Goal: Communication & Community: Ask a question

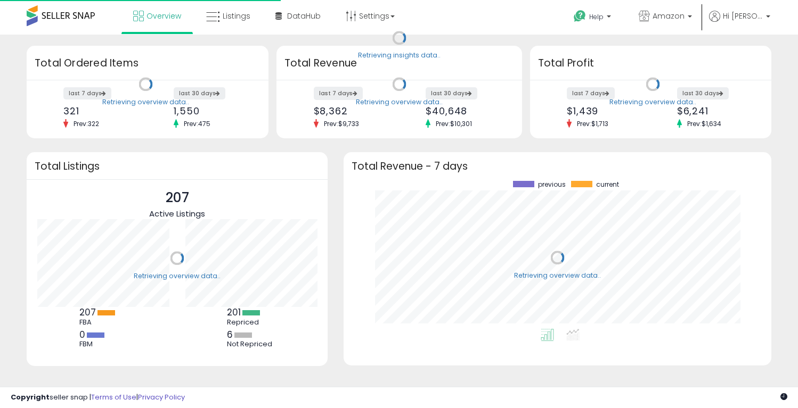
scroll to position [148, 406]
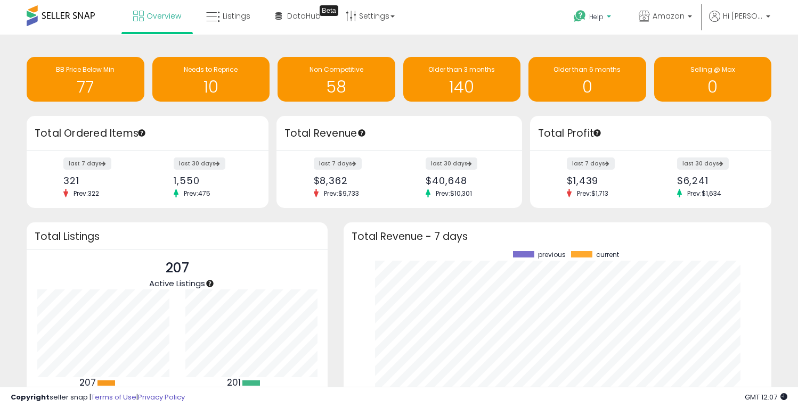
click at [611, 15] on b at bounding box center [608, 18] width 4 height 7
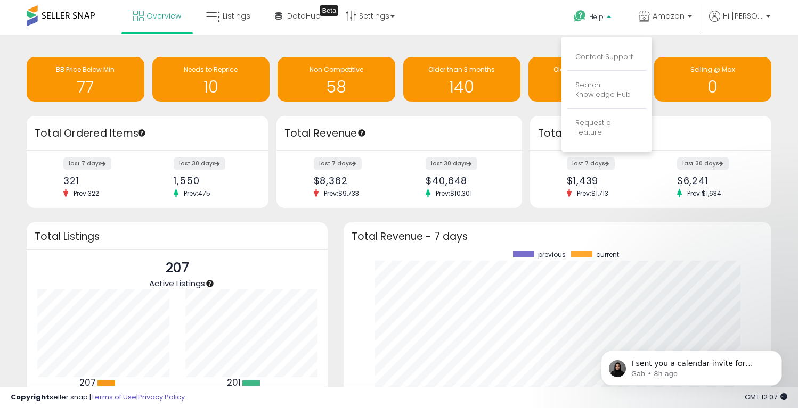
scroll to position [0, 0]
click at [619, 57] on link "Contact Support" at bounding box center [604, 57] width 58 height 10
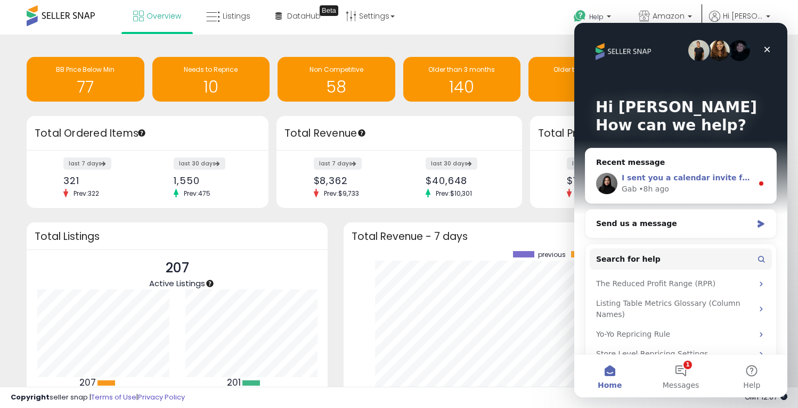
click at [687, 183] on div "I sent you a calendar invite for [DATE] at 5:30 PM Eastern. Hope this works! Ta…" at bounding box center [686, 178] width 131 height 11
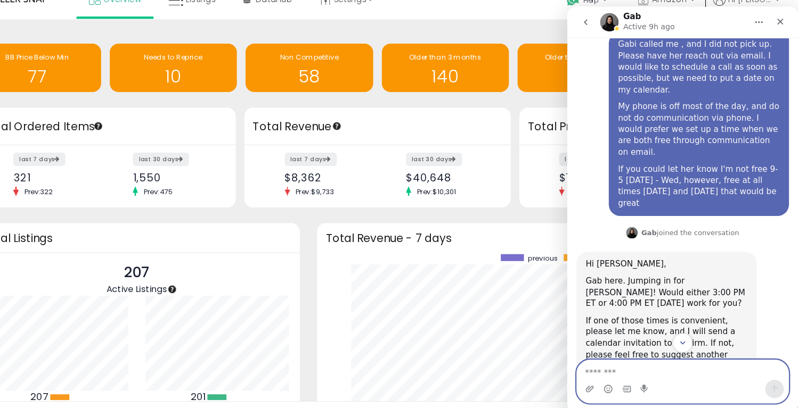
scroll to position [1286, 0]
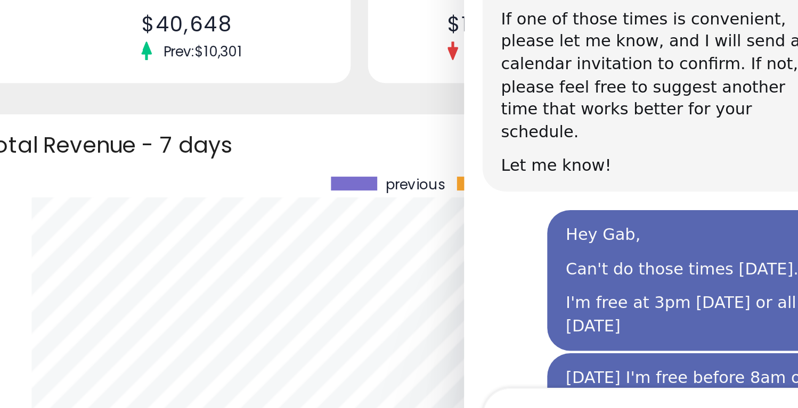
drag, startPoint x: 545, startPoint y: -32, endPoint x: 531, endPoint y: -45, distance: 19.6
click at [530, 40] on div "I sent you a calendar invite for [DATE] at 5:30 PM Eastern. Hope this works! Ta…" at bounding box center [555, 55] width 149 height 31
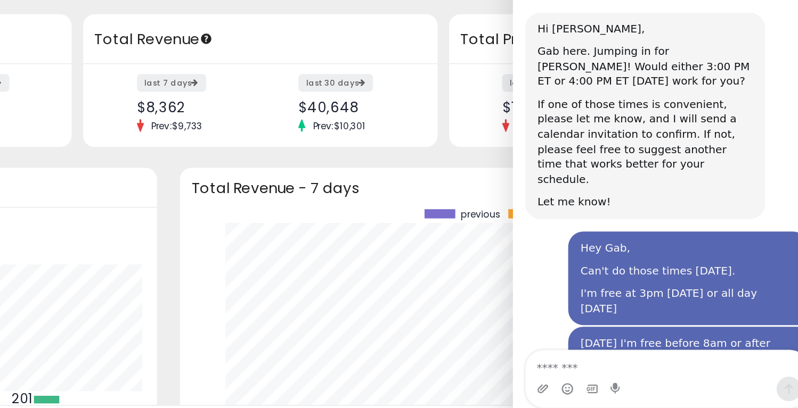
scroll to position [0, 0]
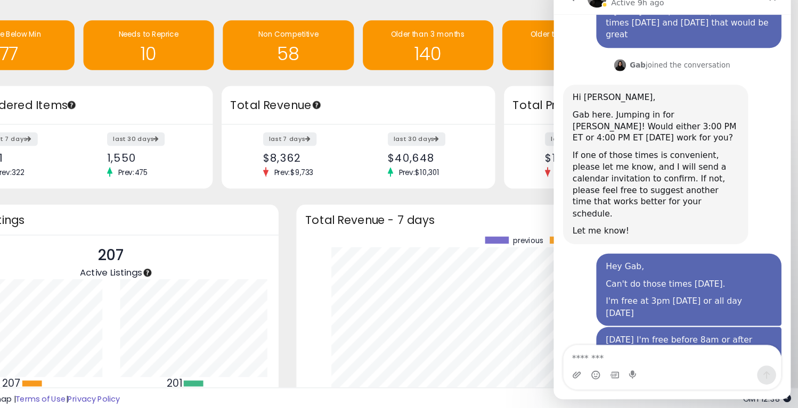
click at [616, 341] on div "I sent you a calendar invite for [DATE] at 5:30 PM Eastern. Hope this works! Ta…" at bounding box center [644, 356] width 149 height 31
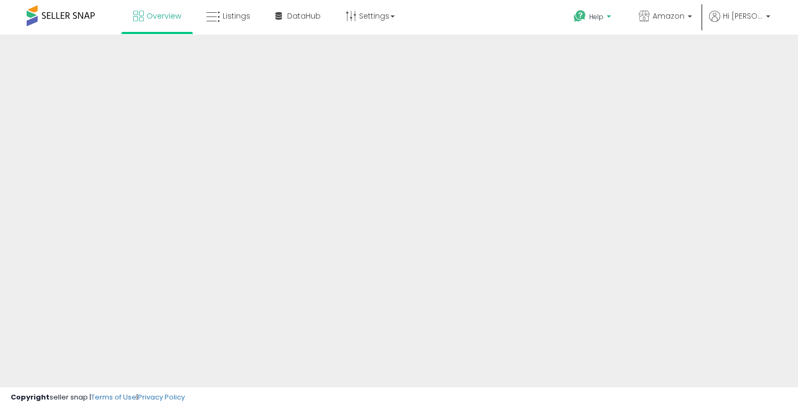
click at [621, 14] on link "Help" at bounding box center [593, 18] width 56 height 33
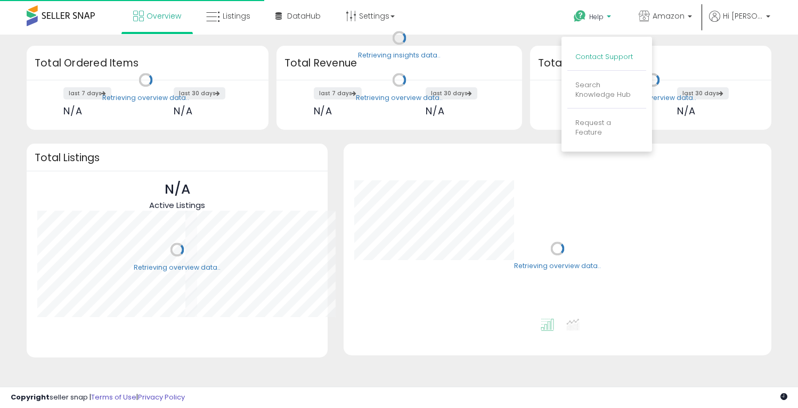
click at [601, 53] on link "Contact Support" at bounding box center [604, 57] width 58 height 10
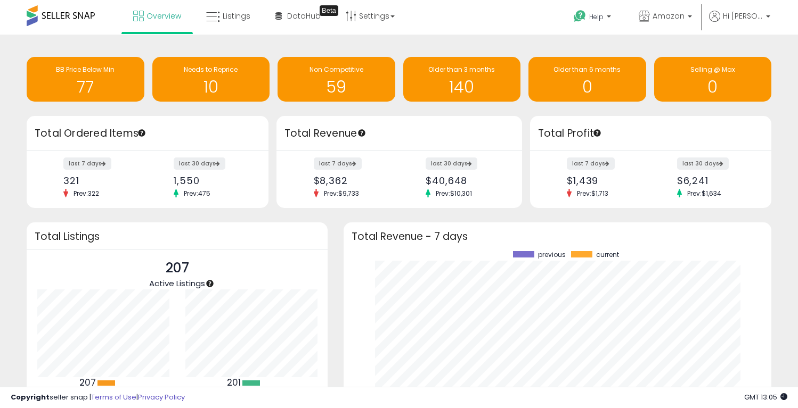
scroll to position [1286, 0]
click at [621, 15] on link "Help" at bounding box center [593, 18] width 56 height 33
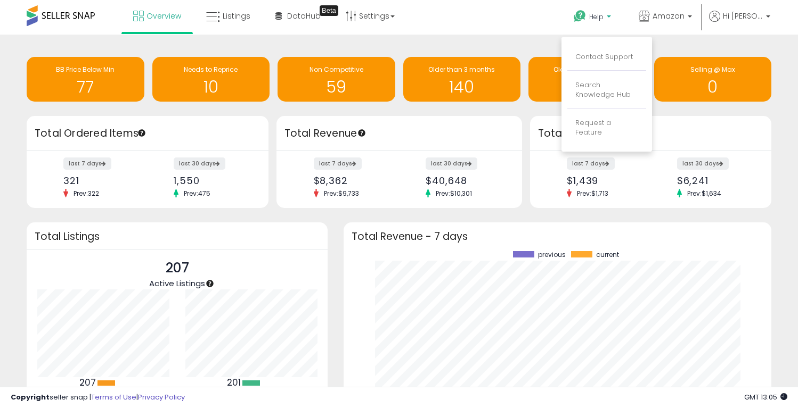
click at [606, 48] on li "Contact Support" at bounding box center [606, 57] width 79 height 27
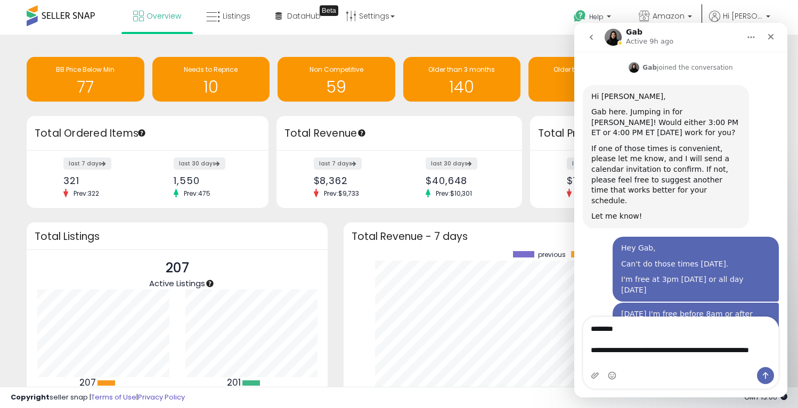
scroll to position [1318, 0]
type textarea "**********"
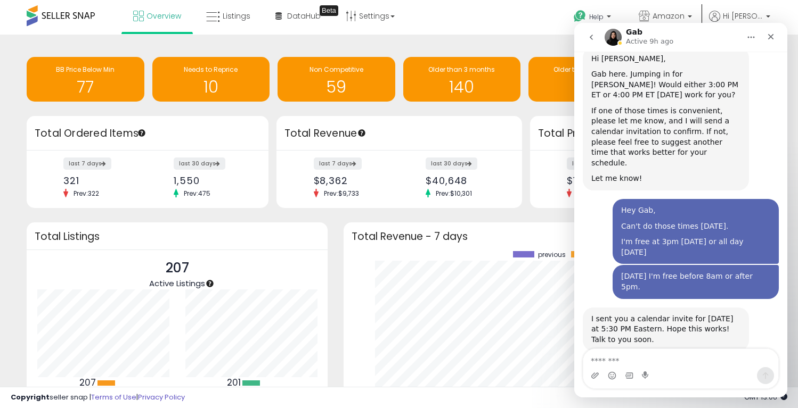
scroll to position [1358, 0]
